Goal: Information Seeking & Learning: Learn about a topic

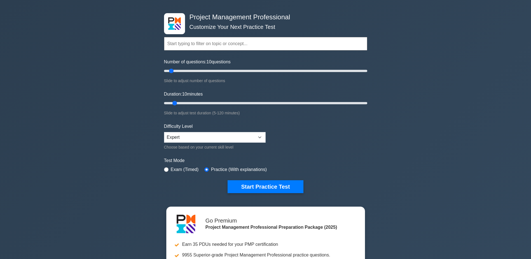
scroll to position [28, 0]
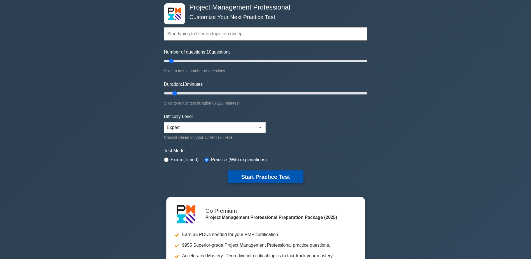
click at [262, 176] on button "Start Practice Test" at bounding box center [266, 176] width 76 height 13
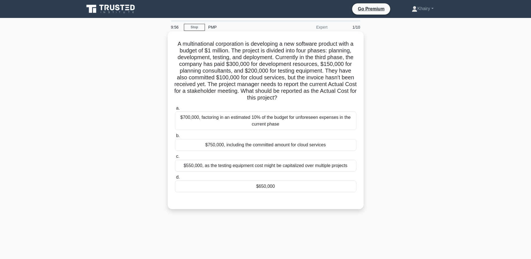
drag, startPoint x: 169, startPoint y: 43, endPoint x: 304, endPoint y: 97, distance: 145.4
click at [304, 97] on div "A multinational corporation is developing a new software product with a budget …" at bounding box center [266, 120] width 196 height 178
copy h5 "A multinational corporation is developing a new software product with a budget …"
click at [265, 145] on div "$750,000, including the committed amount for cloud services" at bounding box center [265, 145] width 181 height 12
click at [175, 137] on input "b. $750,000, including the committed amount for cloud services" at bounding box center [175, 136] width 0 height 4
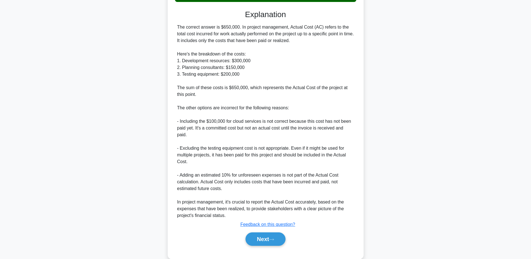
scroll to position [196, 0]
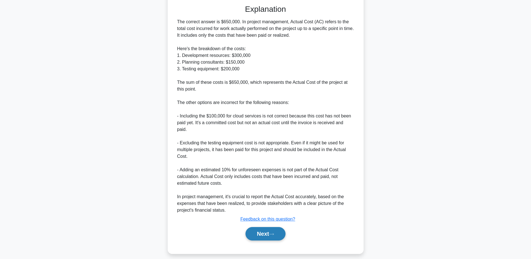
click at [265, 234] on button "Next" at bounding box center [266, 233] width 40 height 13
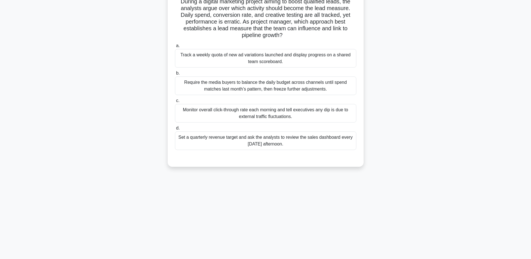
scroll to position [0, 0]
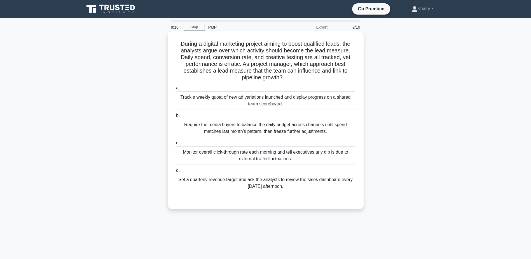
drag, startPoint x: 174, startPoint y: 40, endPoint x: 299, endPoint y: 78, distance: 130.7
click at [299, 78] on h5 "During a digital marketing project aiming to boost qualified leads, the analyst…" at bounding box center [265, 60] width 183 height 41
copy h5 "During a digital marketing project aiming to boost qualified leads, the analyst…"
click at [255, 187] on div "Set a quarterly revenue target and ask the analysts to review the sales dashboa…" at bounding box center [265, 183] width 181 height 18
click at [175, 172] on input "d. Set a quarterly revenue target and ask the analysts to review the sales dash…" at bounding box center [175, 171] width 0 height 4
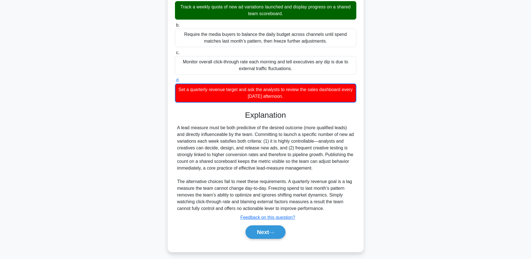
scroll to position [94, 0]
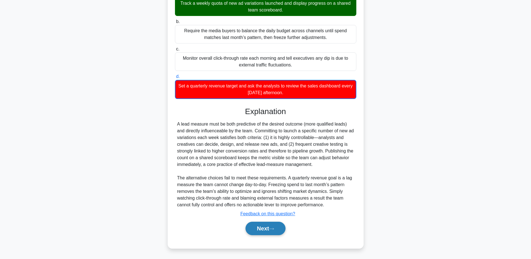
click at [263, 227] on button "Next" at bounding box center [266, 227] width 40 height 13
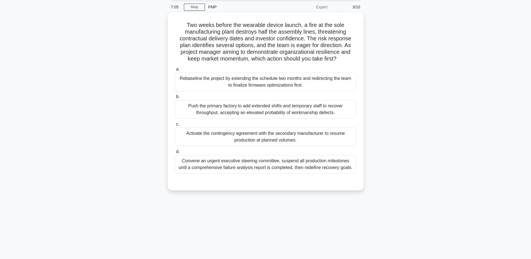
scroll to position [0, 0]
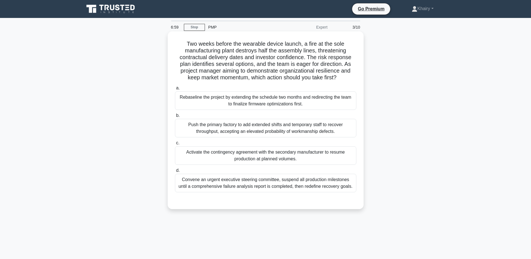
drag, startPoint x: 178, startPoint y: 43, endPoint x: 344, endPoint y: 81, distance: 170.3
click at [344, 81] on h5 "Two weeks before the wearable device launch, a fire at the sole manufacturing p…" at bounding box center [265, 60] width 183 height 41
copy h5 "Two weeks before the wearable device launch, a fire at the sole manufacturing p…"
click at [268, 104] on div "Rebaseline the project by extending the schedule two months and redirecting the…" at bounding box center [265, 100] width 181 height 18
click at [175, 90] on input "a. Rebaseline the project by extending the schedule two months and redirecting …" at bounding box center [175, 88] width 0 height 4
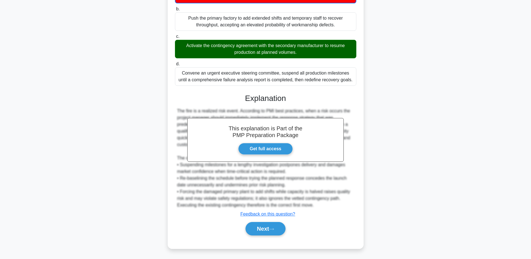
scroll to position [108, 0]
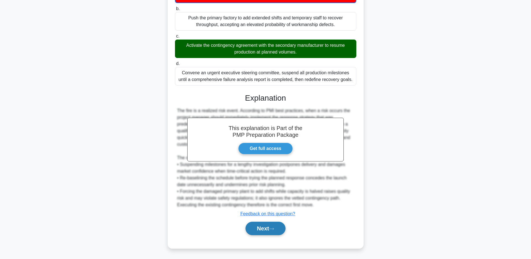
click at [258, 226] on button "Next" at bounding box center [266, 227] width 40 height 13
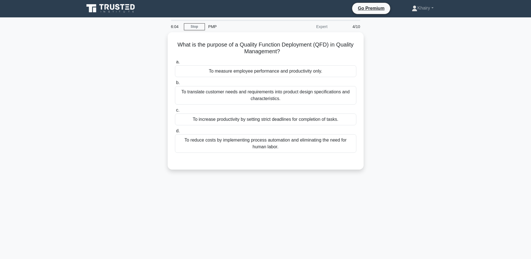
scroll to position [0, 0]
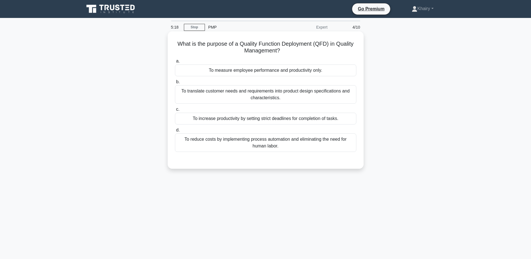
click at [266, 95] on div "To translate customer needs and requirements into product design specifications…" at bounding box center [265, 94] width 181 height 18
click at [175, 84] on input "b. To translate customer needs and requirements into product design specificati…" at bounding box center [175, 82] width 0 height 4
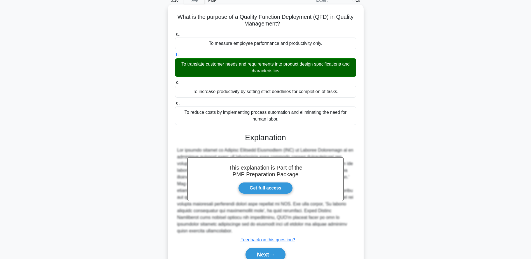
scroll to position [53, 0]
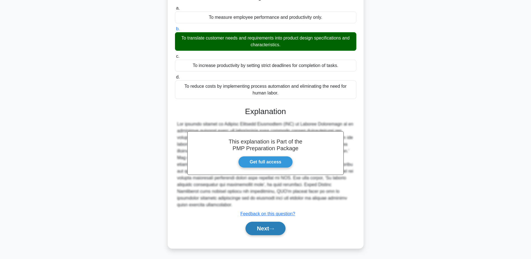
click at [261, 228] on button "Next" at bounding box center [266, 227] width 40 height 13
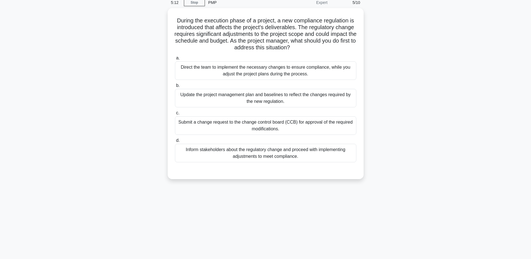
scroll to position [0, 0]
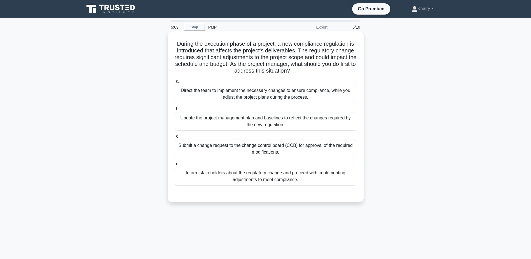
drag, startPoint x: 174, startPoint y: 41, endPoint x: 324, endPoint y: 70, distance: 152.4
click at [324, 70] on div "During the execution phase of a project, a new compliance regulation is introdu…" at bounding box center [266, 117] width 192 height 166
copy h5 "During the execution phase of a project, a new compliance regulation is introdu…"
click at [260, 150] on div "Submit a change request to the change control board (CCB) for approval of the r…" at bounding box center [265, 148] width 181 height 18
click at [175, 138] on input "c. Submit a change request to the change control board (CCB) for approval of th…" at bounding box center [175, 136] width 0 height 4
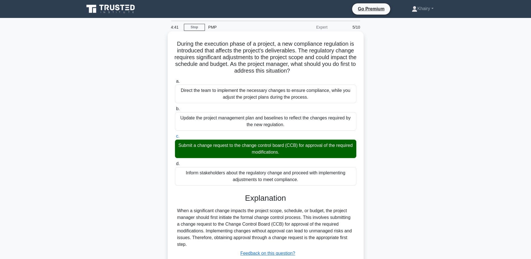
scroll to position [44, 0]
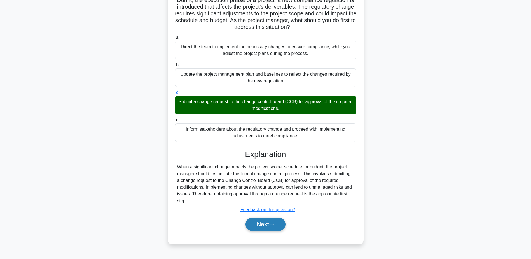
click at [257, 222] on button "Next" at bounding box center [266, 223] width 40 height 13
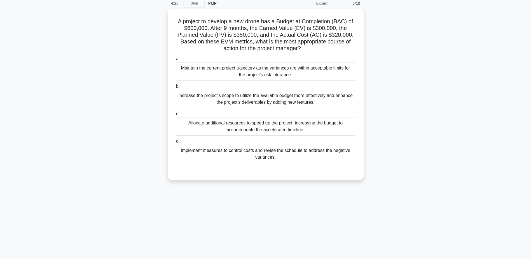
scroll to position [0, 0]
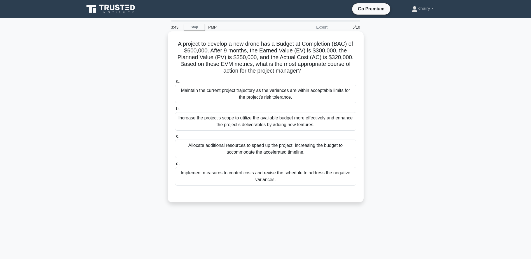
click at [316, 177] on div "Implement measures to control costs and revise the schedule to address the nega…" at bounding box center [265, 176] width 181 height 18
click at [175, 165] on input "d. Implement measures to control costs and revise the schedule to address the n…" at bounding box center [175, 164] width 0 height 4
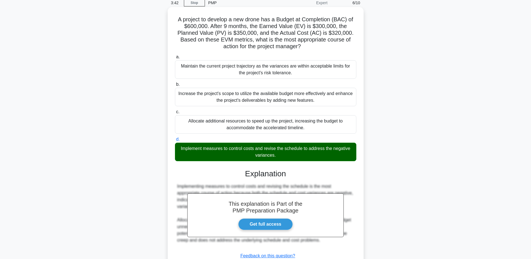
scroll to position [67, 0]
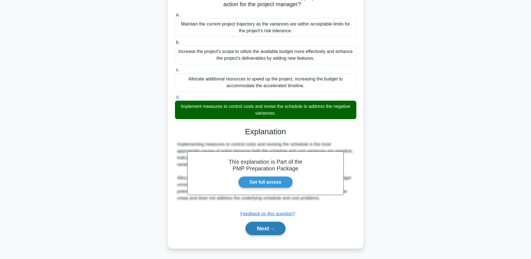
click at [268, 228] on button "Next" at bounding box center [266, 227] width 40 height 13
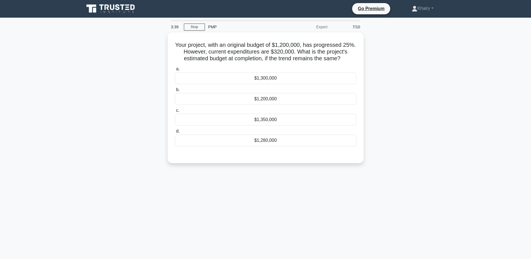
scroll to position [0, 0]
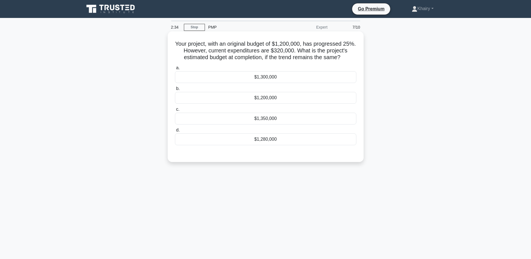
click at [269, 140] on div "$1,280,000" at bounding box center [265, 139] width 181 height 12
click at [175, 132] on input "d. $1,280,000" at bounding box center [175, 130] width 0 height 4
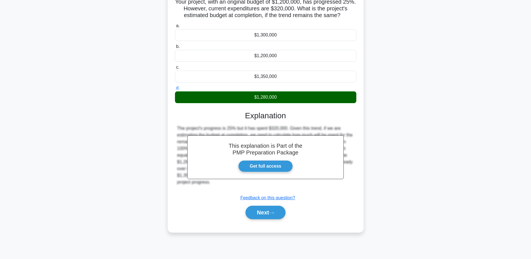
scroll to position [44, 0]
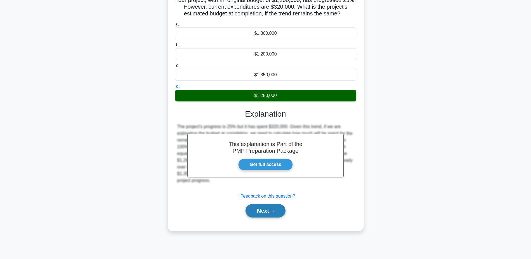
click at [259, 211] on button "Next" at bounding box center [266, 210] width 40 height 13
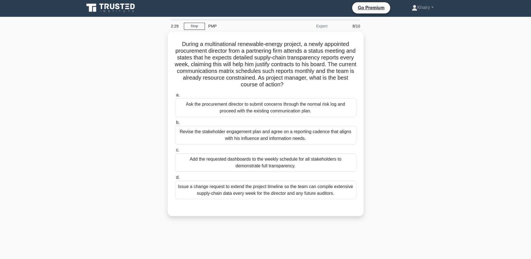
scroll to position [0, 0]
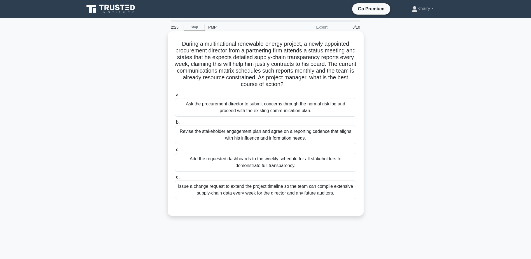
drag, startPoint x: 178, startPoint y: 42, endPoint x: 323, endPoint y: 85, distance: 151.0
click at [323, 85] on h5 "During a multinational renewable-energy project, a newly appointed procurement …" at bounding box center [265, 64] width 183 height 48
copy h5 "During a multinational renewable-energy project, a newly appointed procurement …"
click at [295, 163] on div "Add the requested dashboards to the weekly schedule for all stakeholders to dem…" at bounding box center [265, 162] width 181 height 18
click at [175, 151] on input "c. Add the requested dashboards to the weekly schedule for all stakeholders to …" at bounding box center [175, 150] width 0 height 4
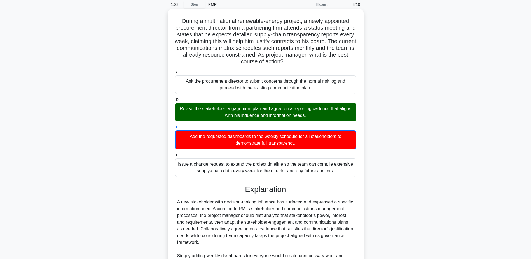
scroll to position [114, 0]
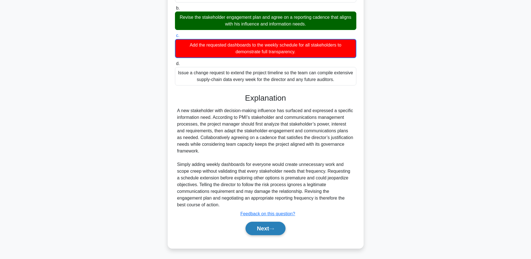
click at [268, 225] on button "Next" at bounding box center [266, 227] width 40 height 13
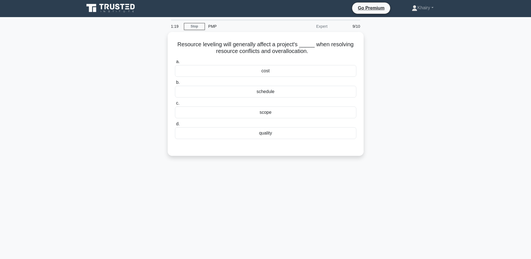
scroll to position [0, 0]
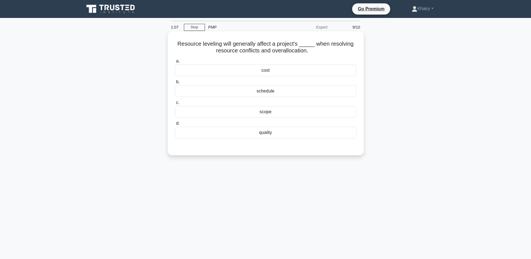
click at [271, 91] on div "schedule" at bounding box center [265, 91] width 181 height 12
click at [175, 84] on input "b. schedule" at bounding box center [175, 82] width 0 height 4
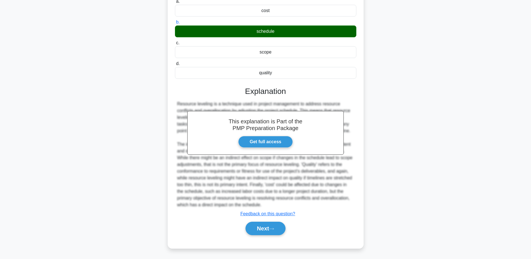
scroll to position [60, 0]
click at [279, 225] on button "Next" at bounding box center [266, 227] width 40 height 13
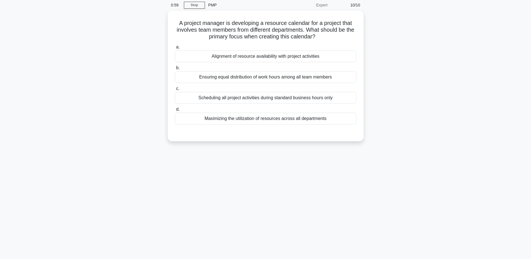
scroll to position [0, 0]
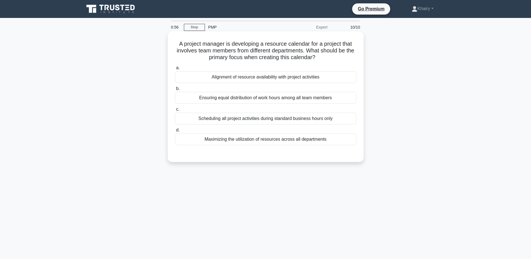
drag, startPoint x: 169, startPoint y: 42, endPoint x: 325, endPoint y: 58, distance: 156.8
click at [325, 58] on div "A project manager is developing a resource calendar for a project that involves…" at bounding box center [266, 96] width 196 height 130
copy h5 "A project manager is developing a resource calendar for a project that involves…"
click at [269, 78] on div "Alignment of resource availability with project activities" at bounding box center [265, 77] width 181 height 12
click at [175, 70] on input "a. Alignment of resource availability with project activities" at bounding box center [175, 68] width 0 height 4
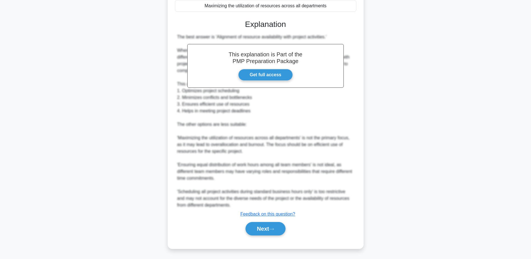
scroll to position [134, 0]
click at [267, 227] on button "Next" at bounding box center [266, 227] width 40 height 13
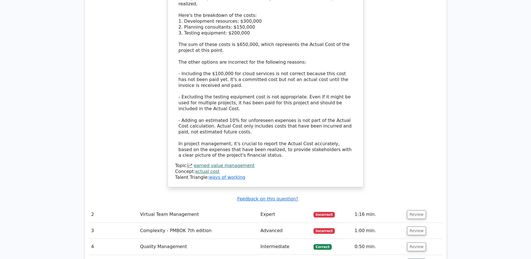
scroll to position [784, 0]
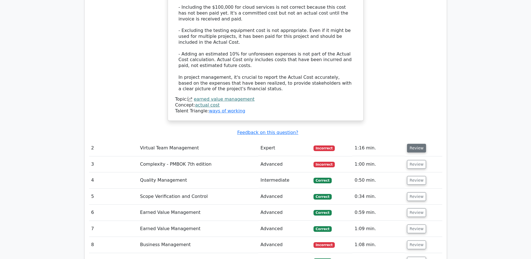
click at [415, 144] on button "Review" at bounding box center [416, 148] width 19 height 9
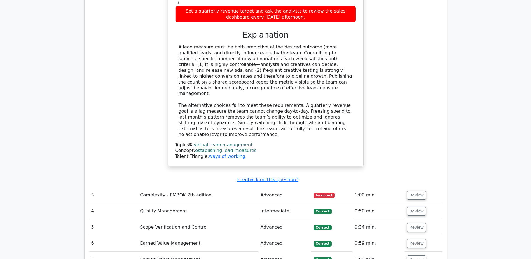
scroll to position [1092, 0]
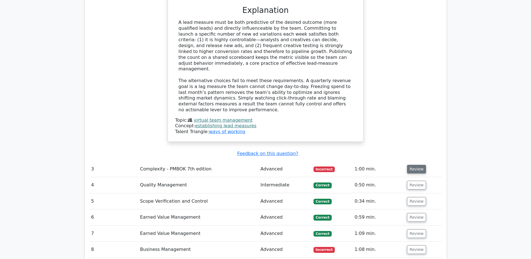
click at [412, 165] on button "Review" at bounding box center [416, 169] width 19 height 9
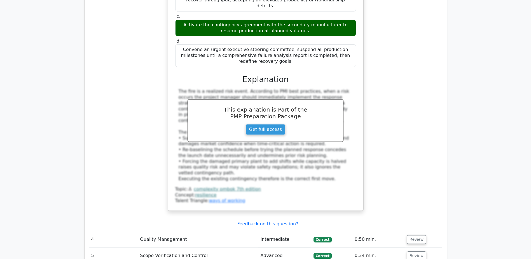
scroll to position [1400, 0]
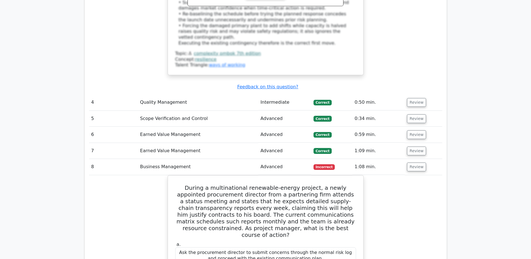
scroll to position [1428, 0]
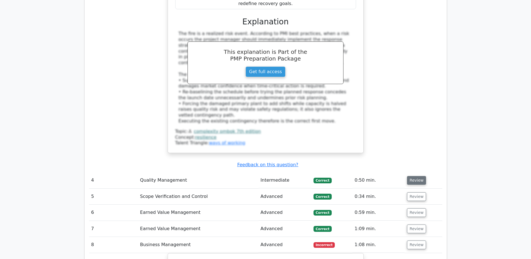
click at [417, 176] on button "Review" at bounding box center [416, 180] width 19 height 9
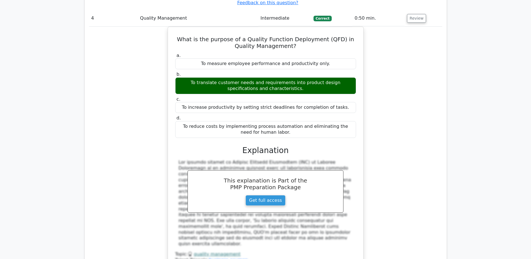
scroll to position [1708, 0]
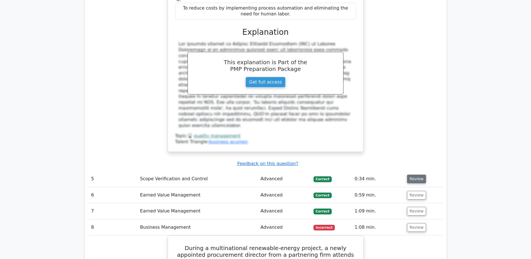
click at [416, 174] on button "Review" at bounding box center [416, 178] width 19 height 9
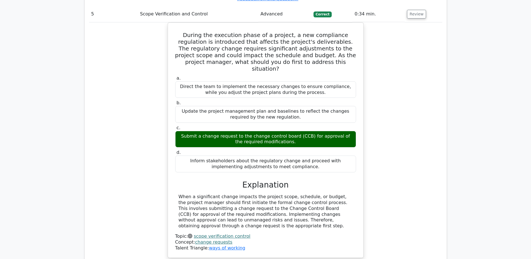
scroll to position [1960, 0]
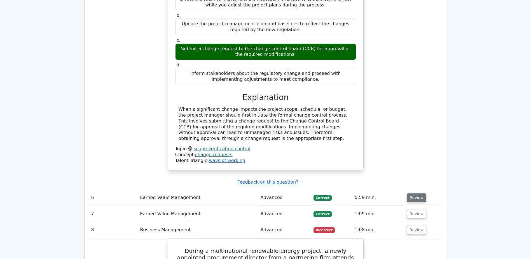
click at [416, 193] on button "Review" at bounding box center [416, 197] width 19 height 9
click at [414, 193] on button "Review" at bounding box center [416, 197] width 19 height 9
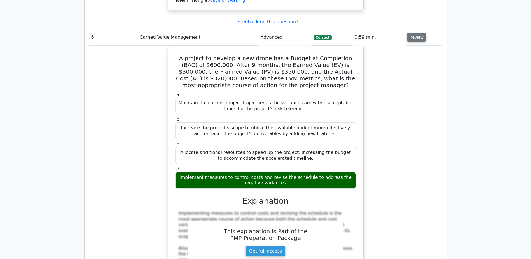
scroll to position [2184, 0]
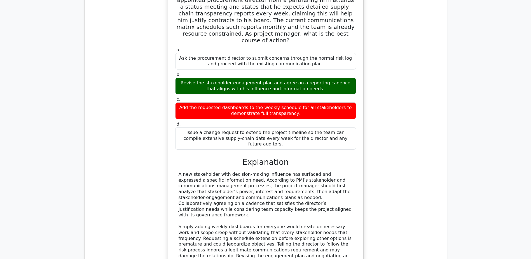
scroll to position [2772, 0]
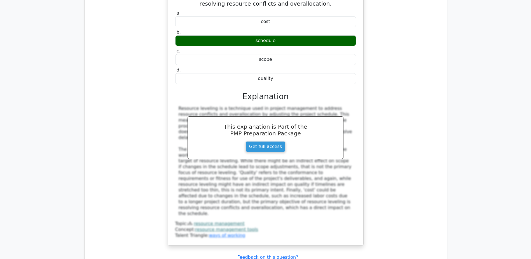
scroll to position [3080, 0]
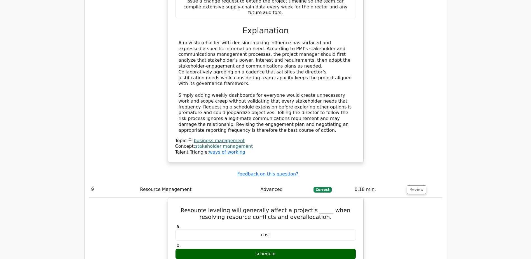
scroll to position [2856, 0]
